Goal: Task Accomplishment & Management: Complete application form

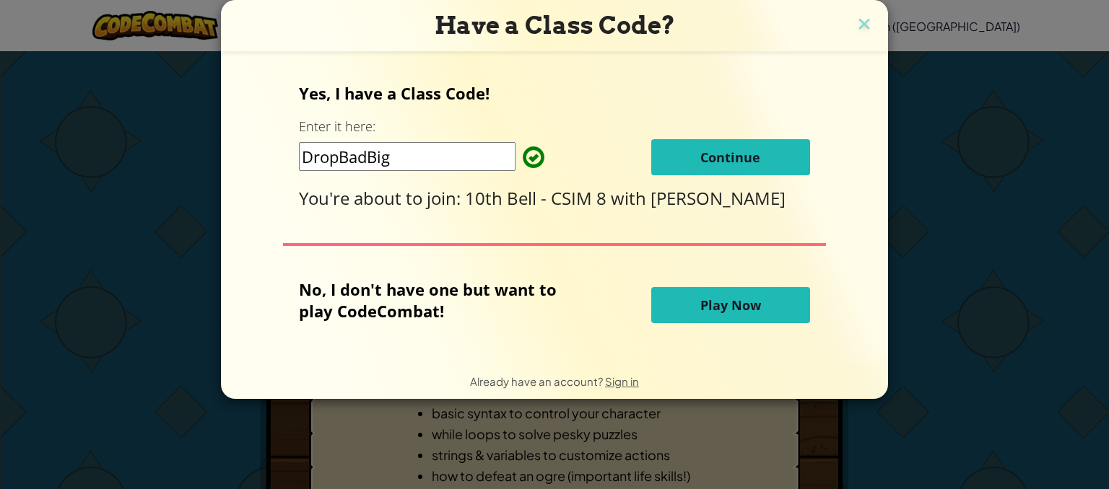
click at [746, 158] on span "Continue" at bounding box center [730, 157] width 60 height 17
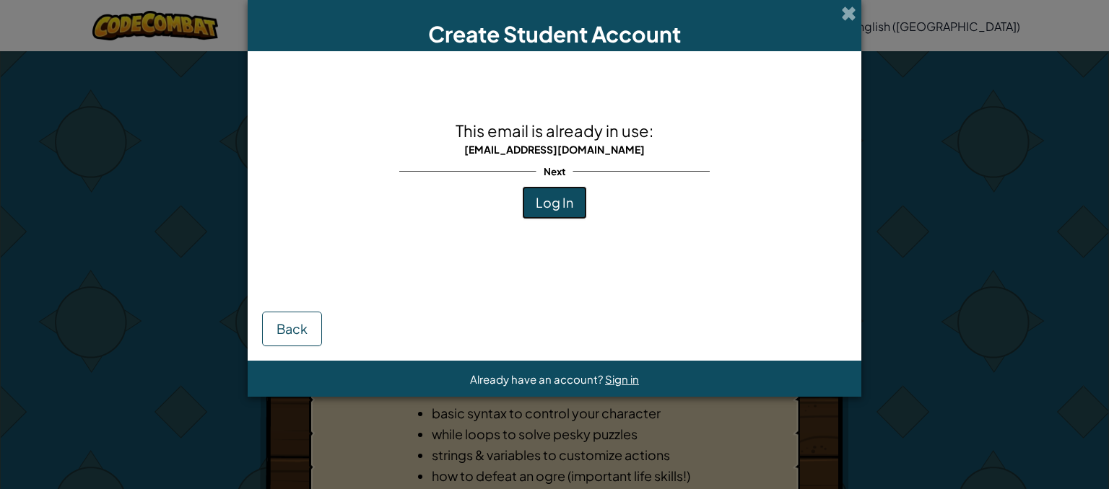
click at [565, 206] on span "Log In" at bounding box center [555, 202] width 38 height 17
